Goal: Task Accomplishment & Management: Use online tool/utility

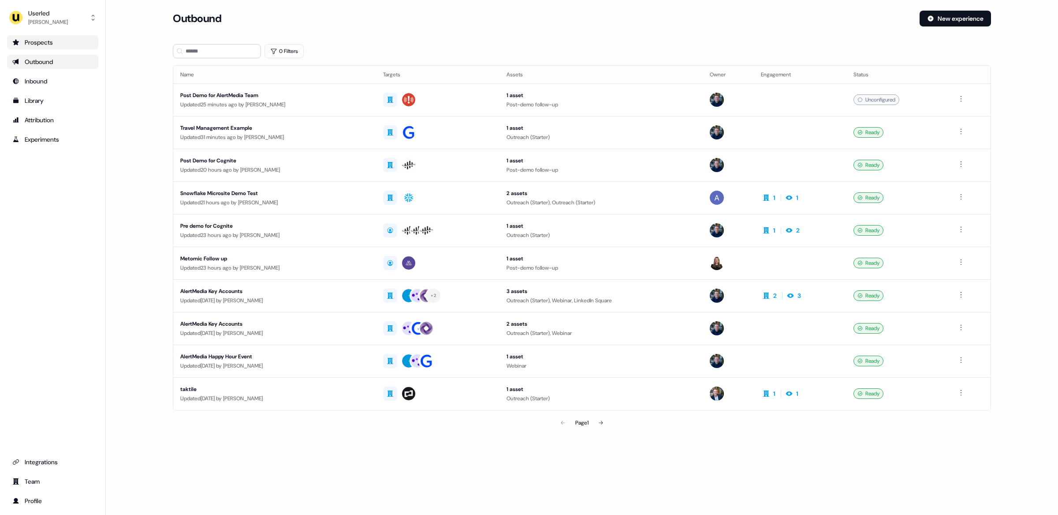
click at [50, 45] on div "Prospects" at bounding box center [52, 42] width 81 height 9
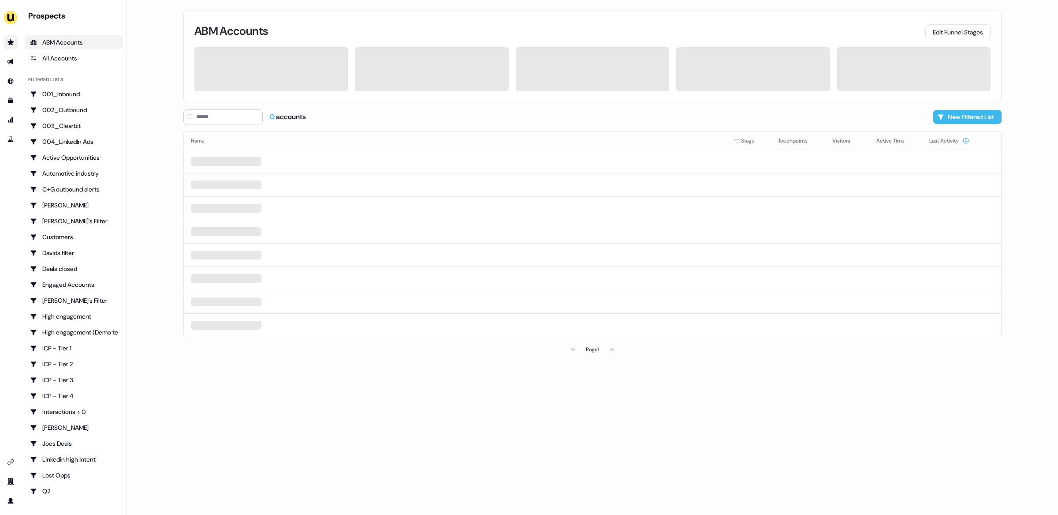
click at [963, 116] on button "New Filtered List" at bounding box center [967, 117] width 68 height 14
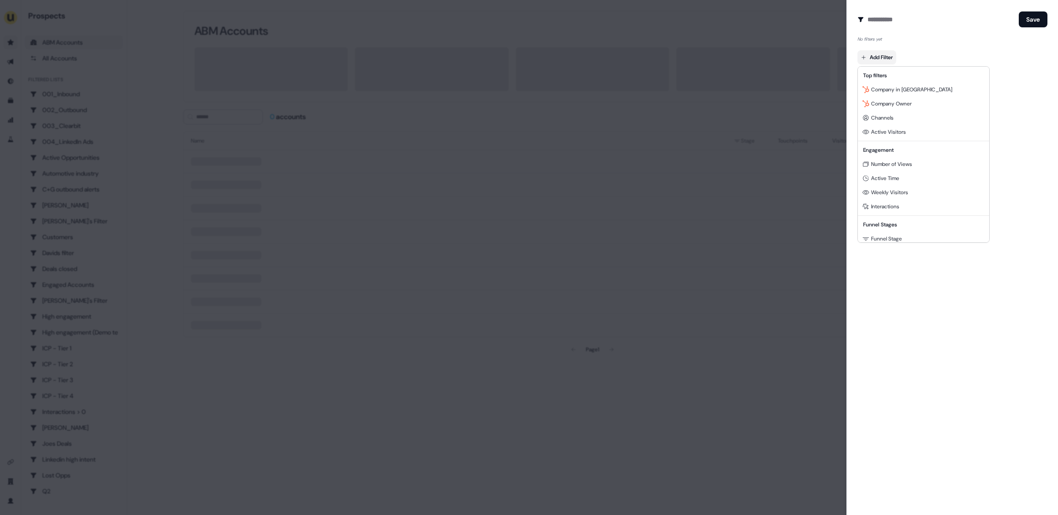
click at [878, 59] on body "For the best experience switch devices to a bigger screen. Go to Userled.io Pro…" at bounding box center [529, 257] width 1058 height 515
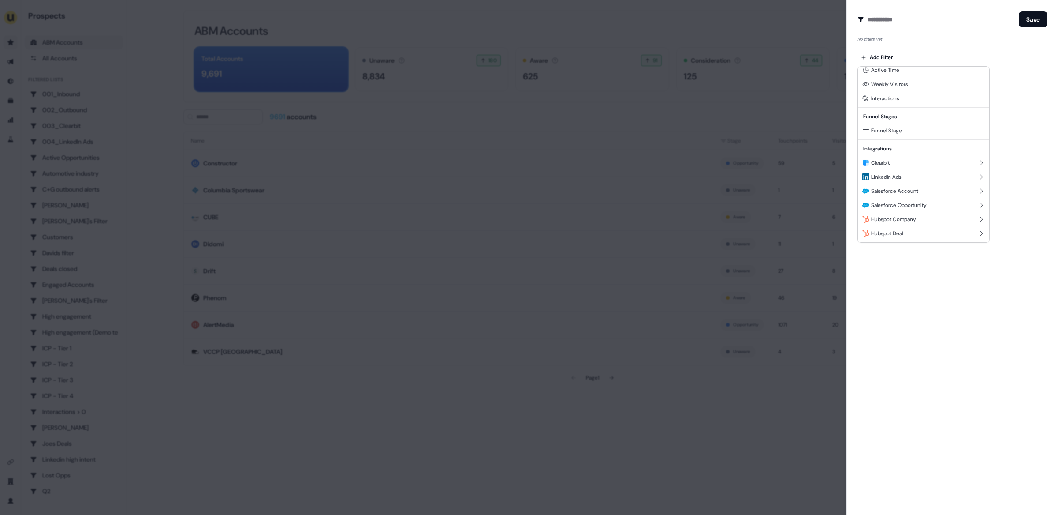
click at [479, 466] on div at bounding box center [529, 257] width 1058 height 515
click at [485, 452] on div at bounding box center [529, 257] width 1058 height 515
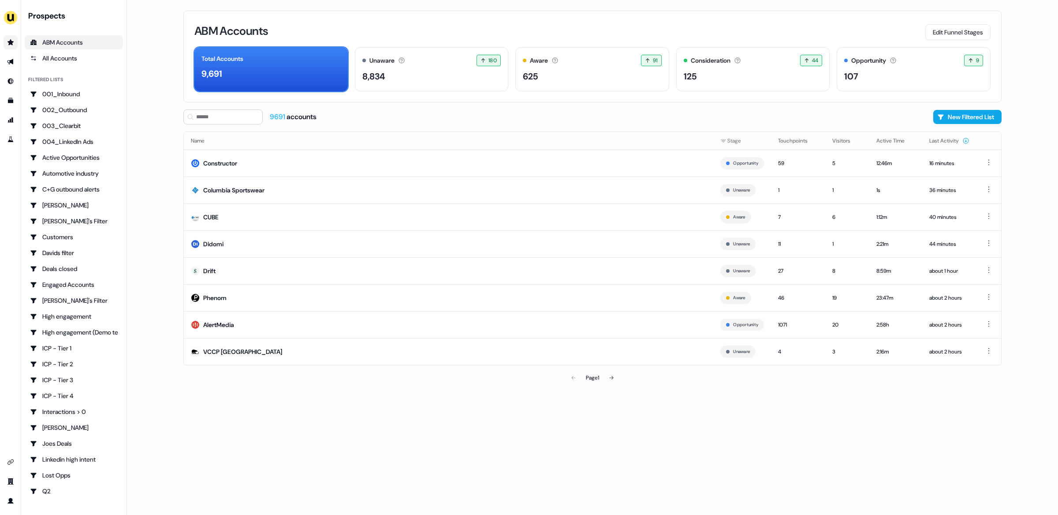
click at [161, 138] on main "Loading... ABM Accounts Edit Funnel Stages Total Accounts 9,691 Unaware The def…" at bounding box center [592, 257] width 931 height 515
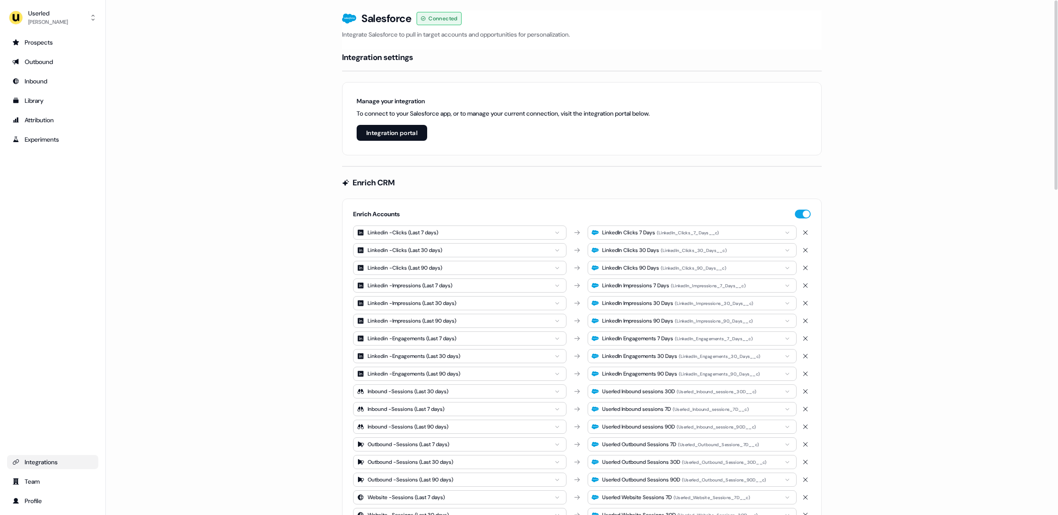
click at [37, 461] on div "Integrations" at bounding box center [52, 461] width 81 height 9
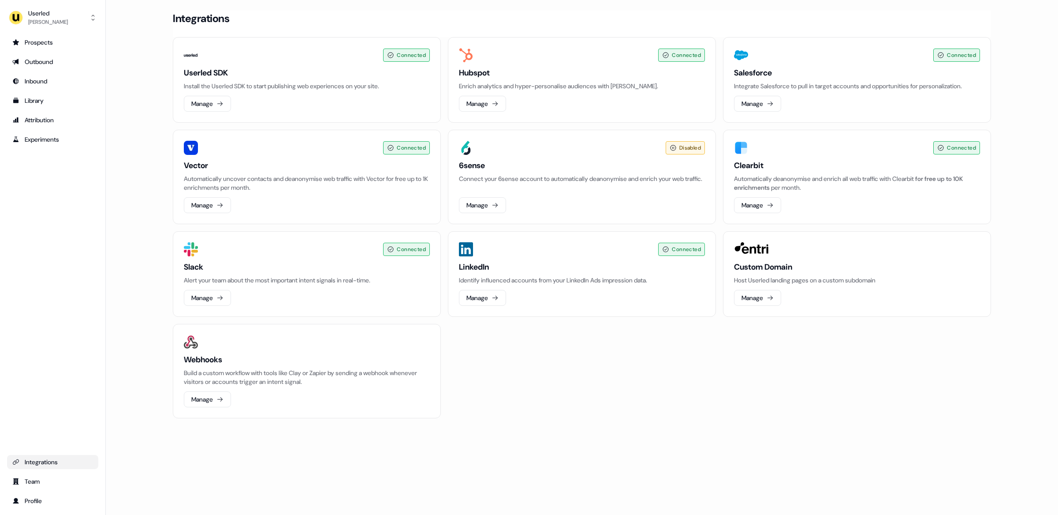
click at [578, 367] on div "Connected Userled SDK Install the Userled SDK to start publishing web experienc…" at bounding box center [582, 227] width 818 height 381
click at [579, 363] on div "Connected Userled SDK Install the Userled SDK to start publishing web experienc…" at bounding box center [582, 227] width 818 height 381
click at [588, 358] on div "Connected Userled SDK Install the Userled SDK to start publishing web experienc…" at bounding box center [582, 227] width 818 height 381
click at [754, 103] on button "Manage" at bounding box center [757, 104] width 47 height 16
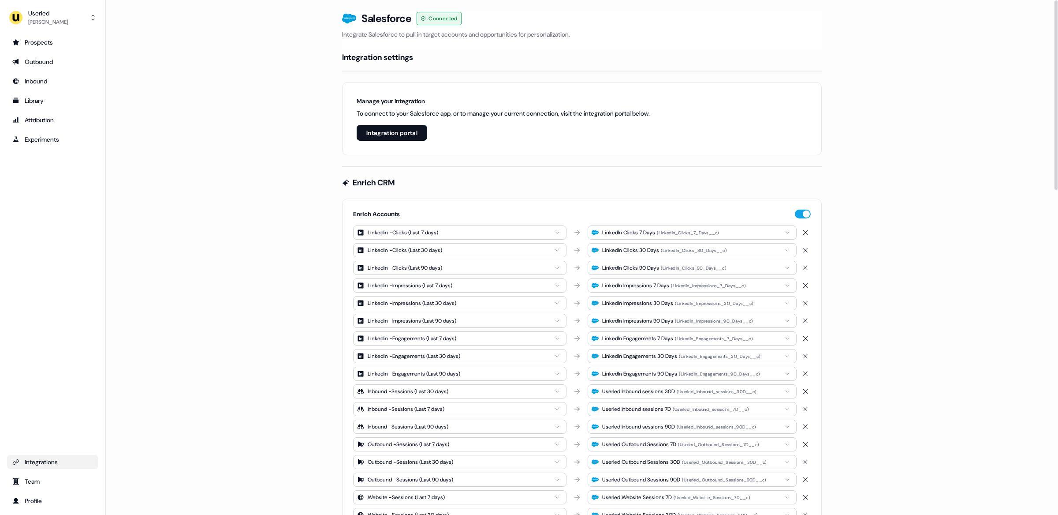
click at [387, 130] on button "Integration portal" at bounding box center [392, 133] width 71 height 16
